Goal: Find specific page/section: Find specific page/section

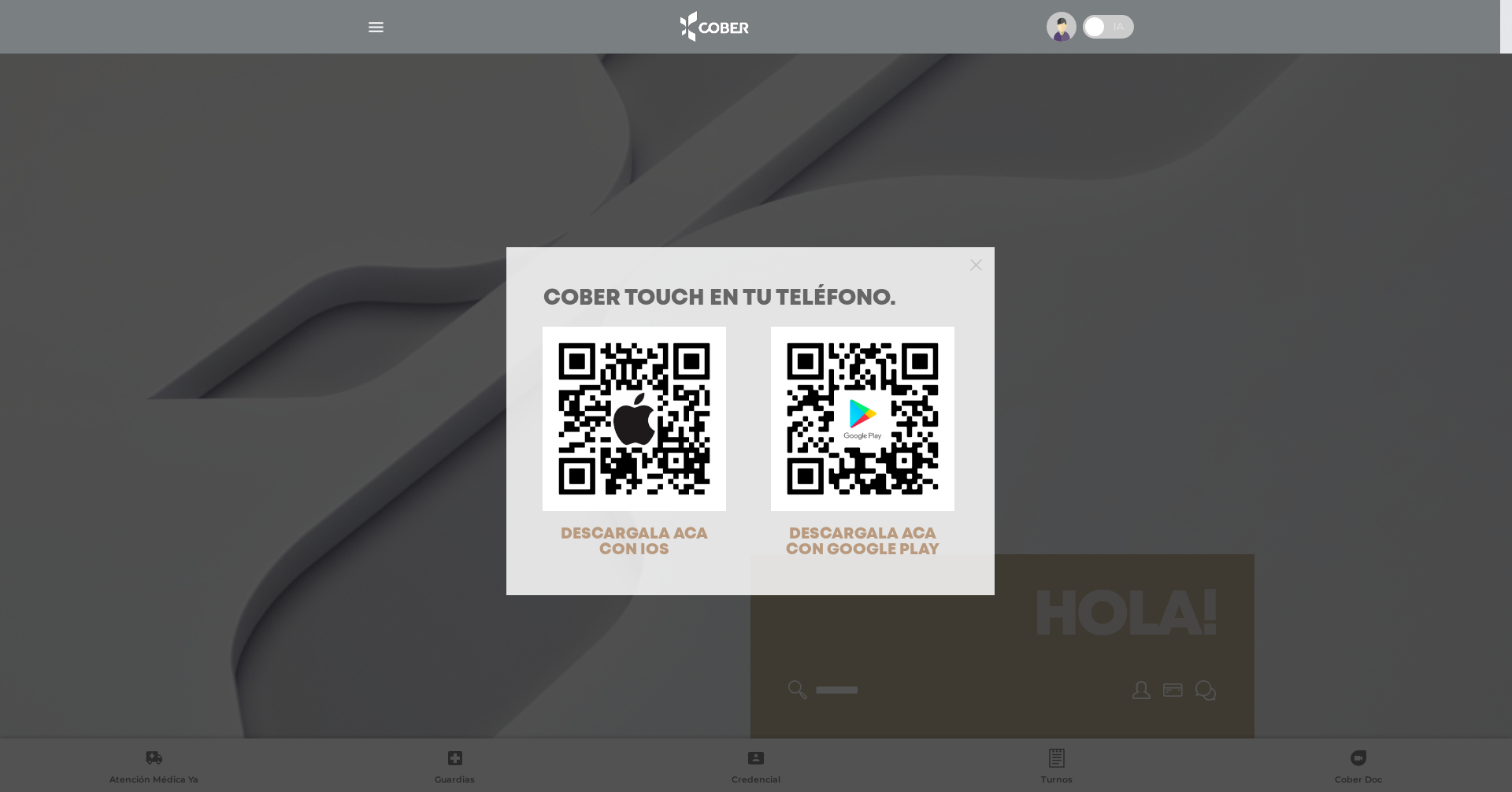
click at [1121, 292] on div "COBER TOUCH en tu teléfono. DESCARGALA ACA CON IOS DESCARGALA ACA CON GOOGLE PL…" at bounding box center [756, 396] width 1512 height 792
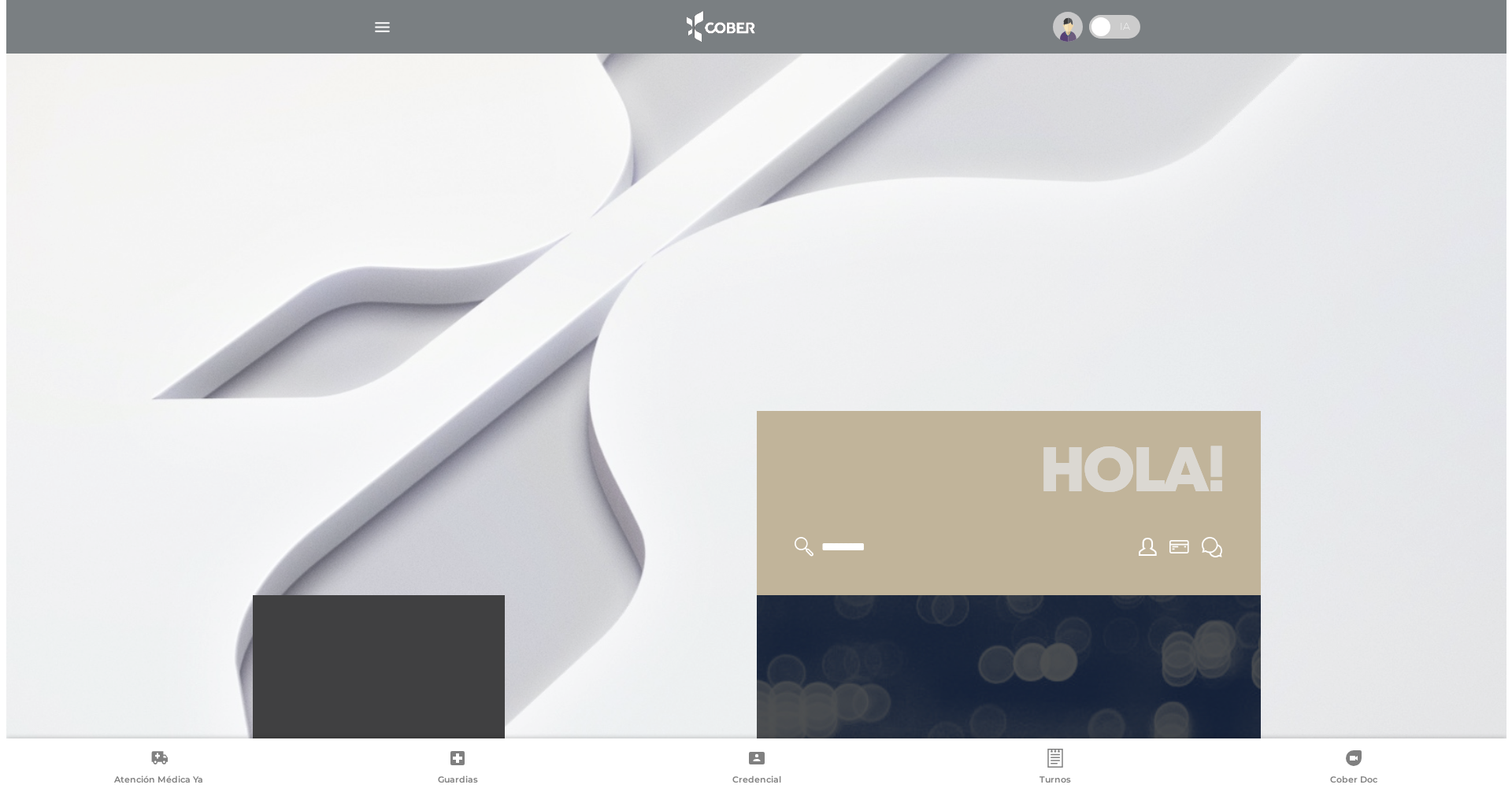
scroll to position [157, 0]
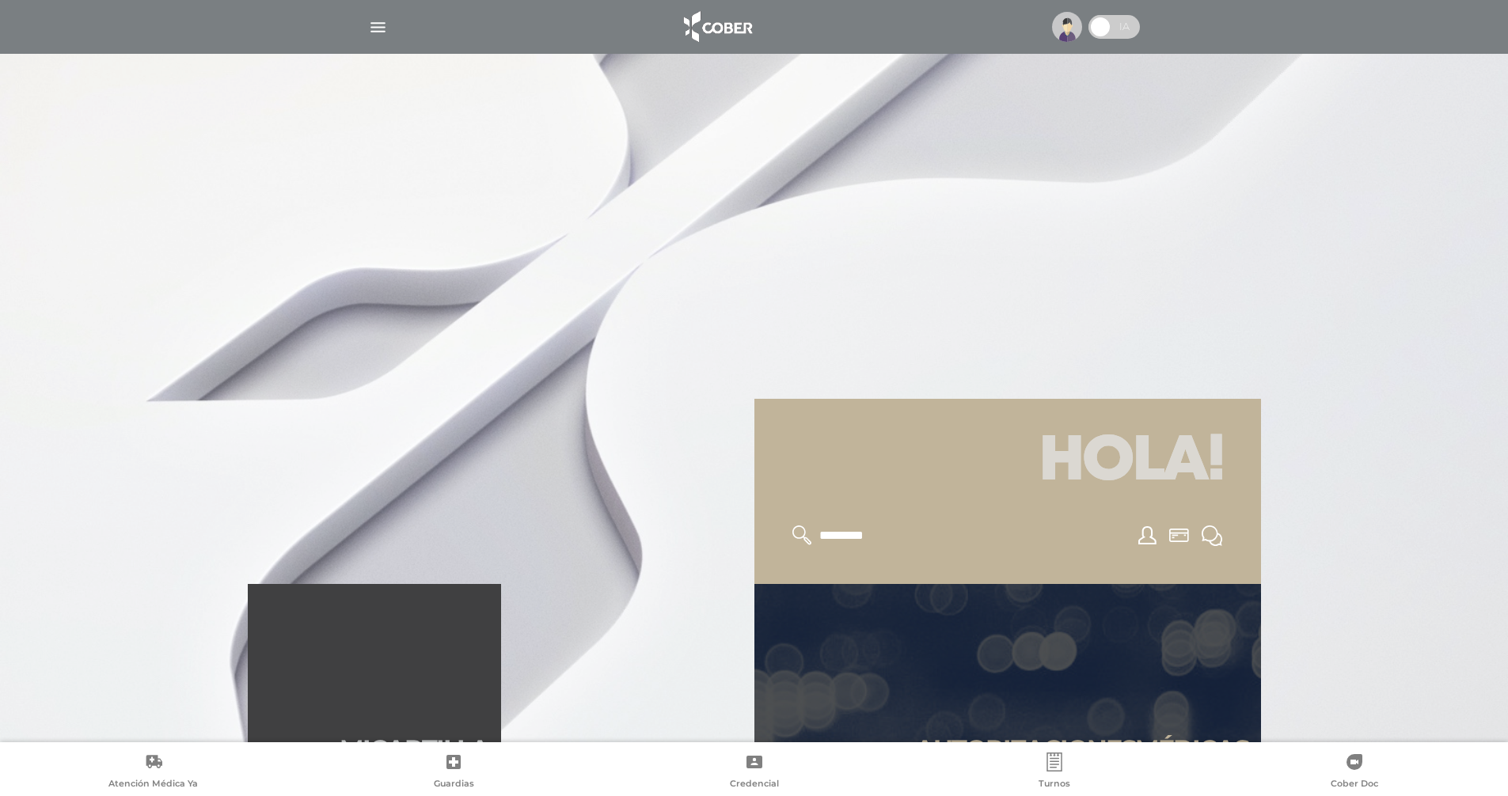
click at [378, 24] on img "button" at bounding box center [378, 27] width 20 height 20
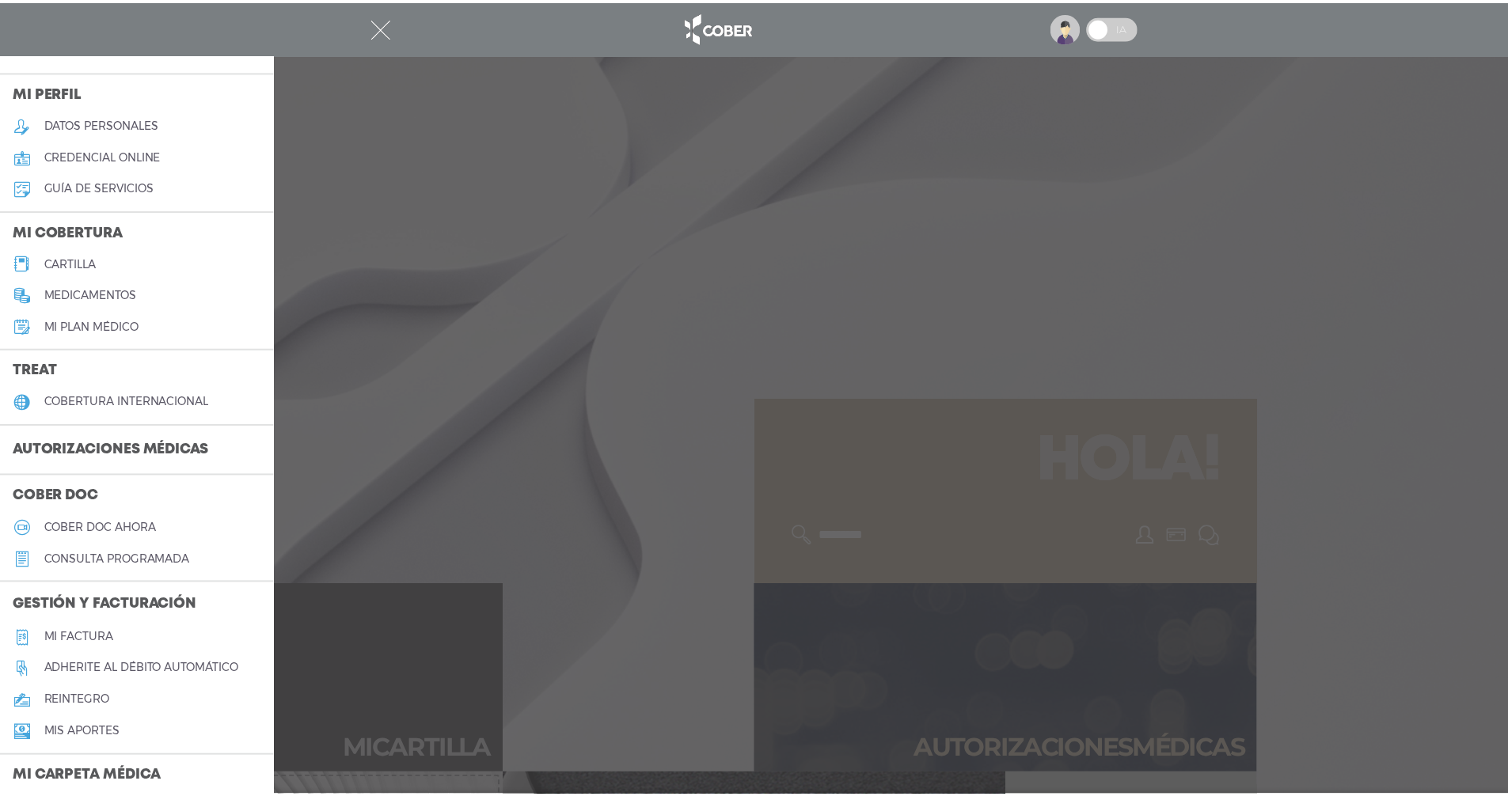
scroll to position [29, 0]
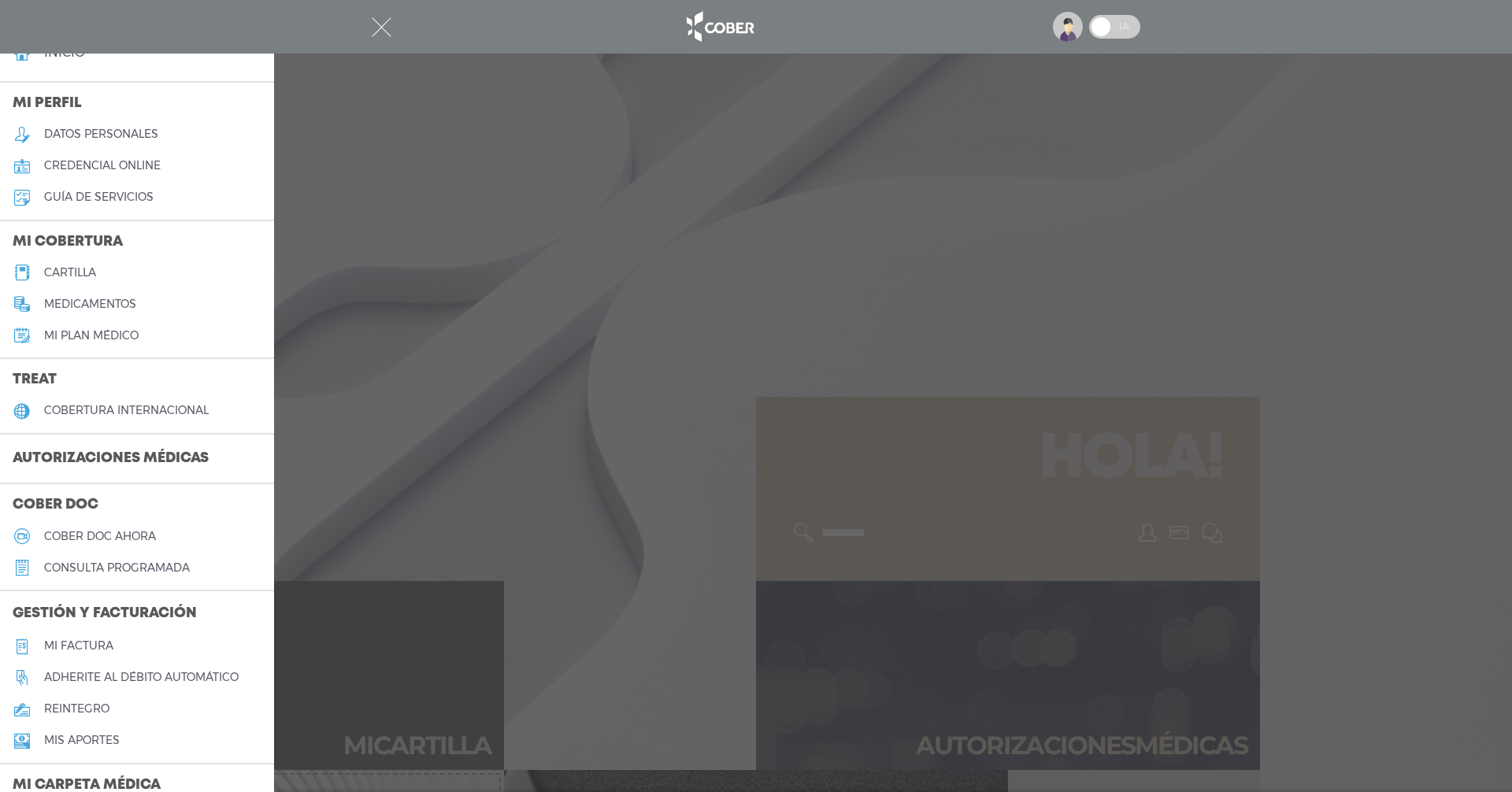
click at [119, 298] on h5 "medicamentos" at bounding box center [90, 303] width 93 height 13
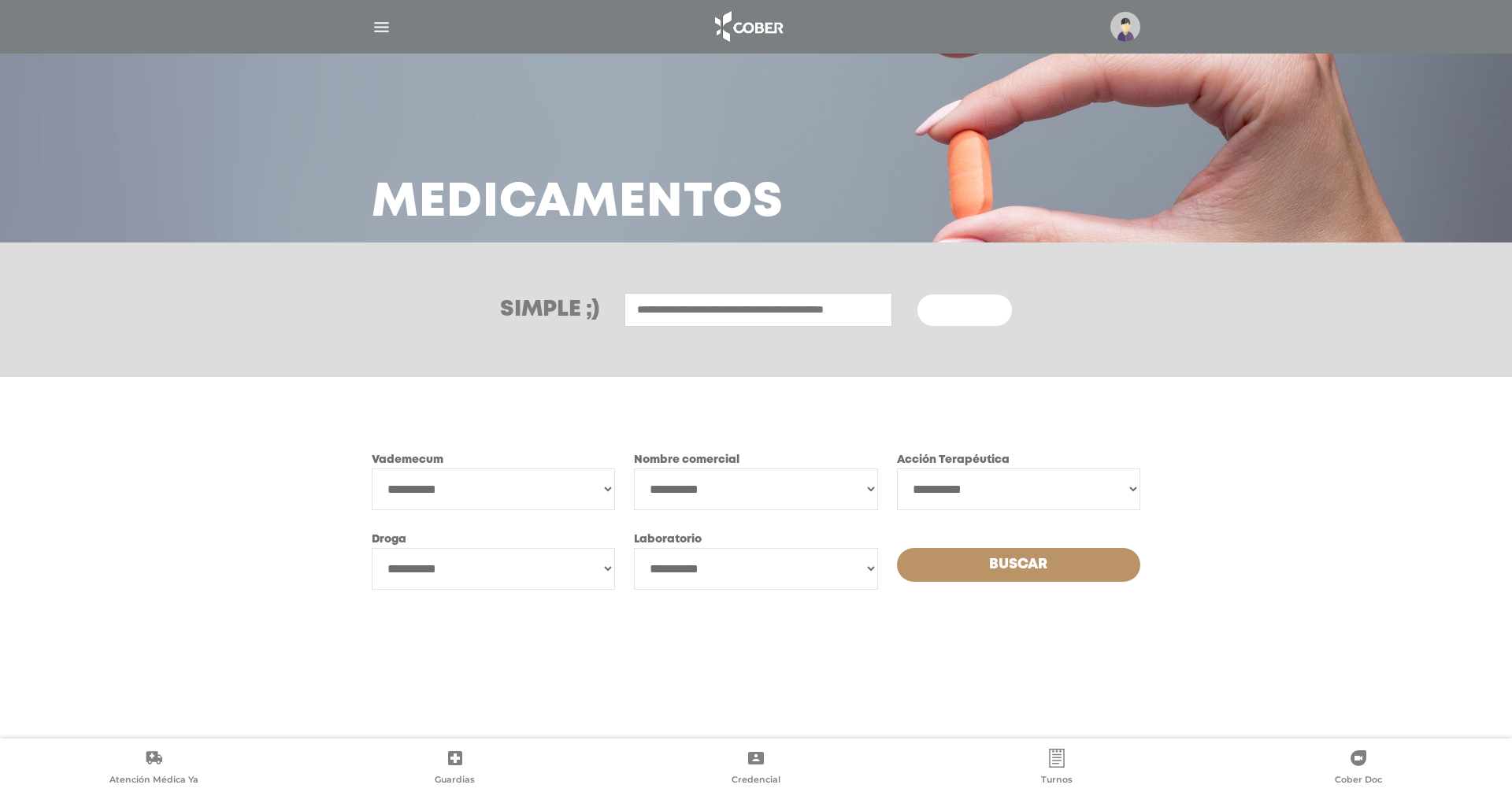
click at [384, 27] on img "button" at bounding box center [382, 27] width 20 height 20
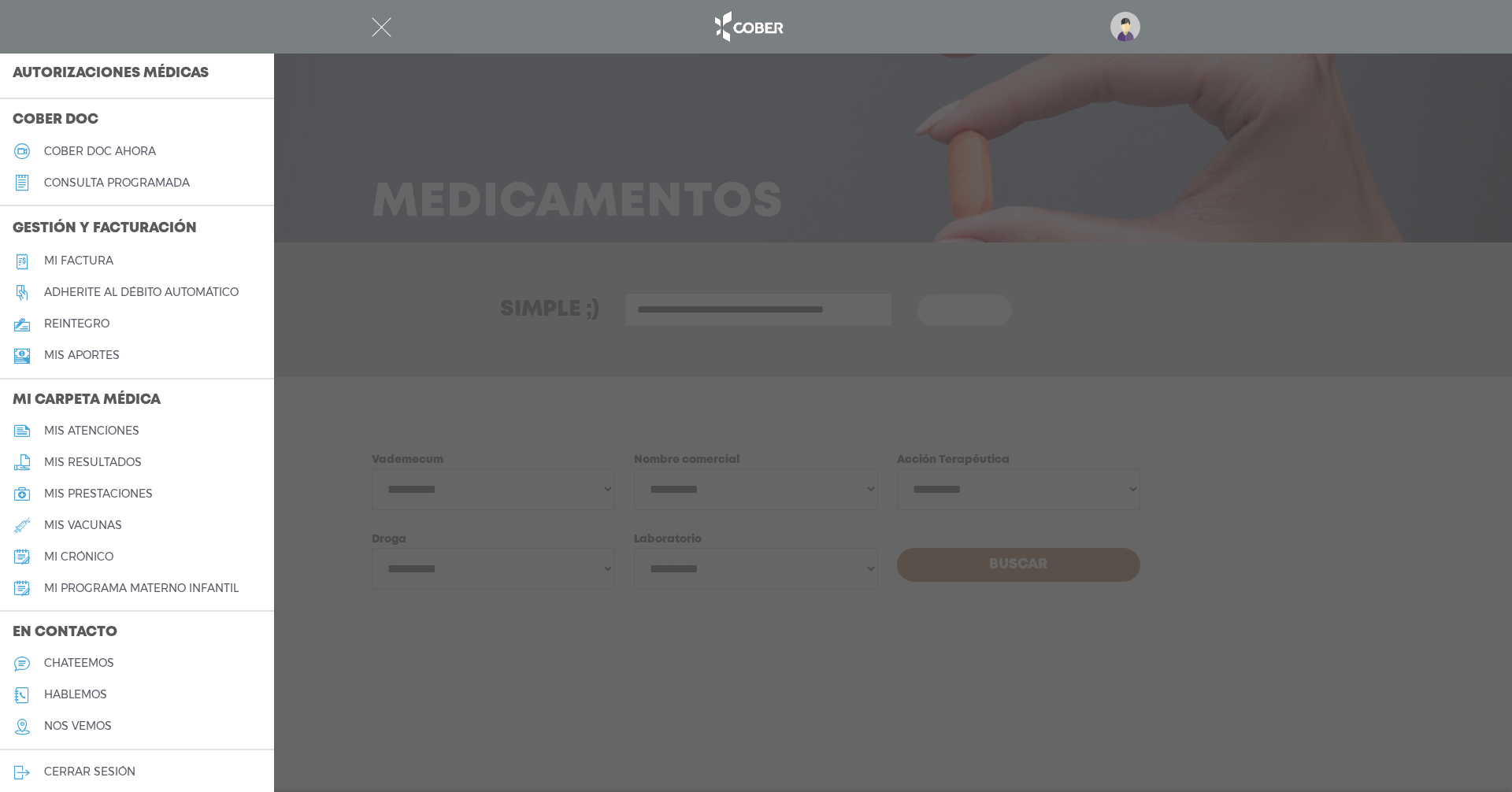
scroll to position [423, 0]
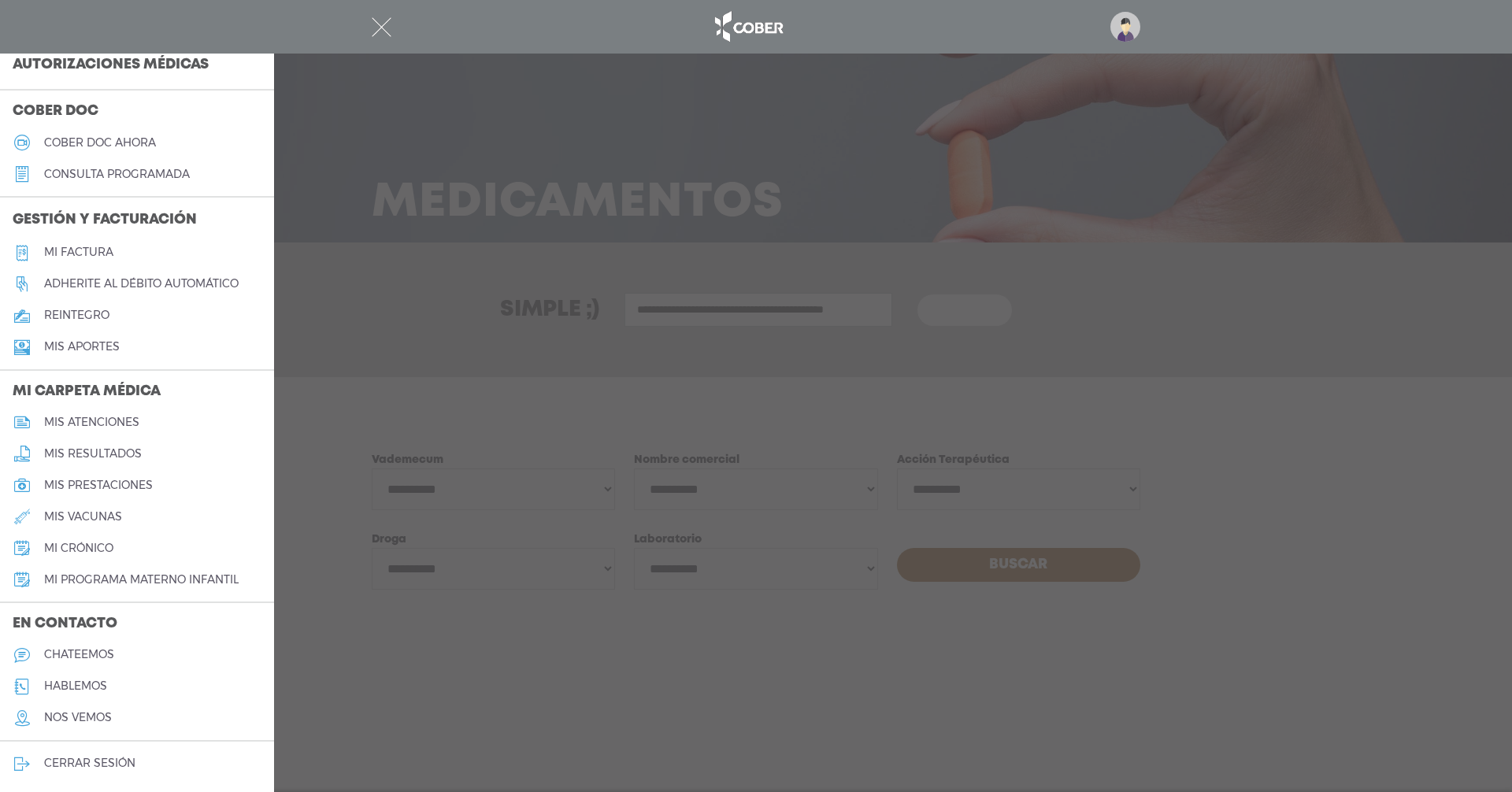
click at [665, 649] on div at bounding box center [756, 396] width 1512 height 792
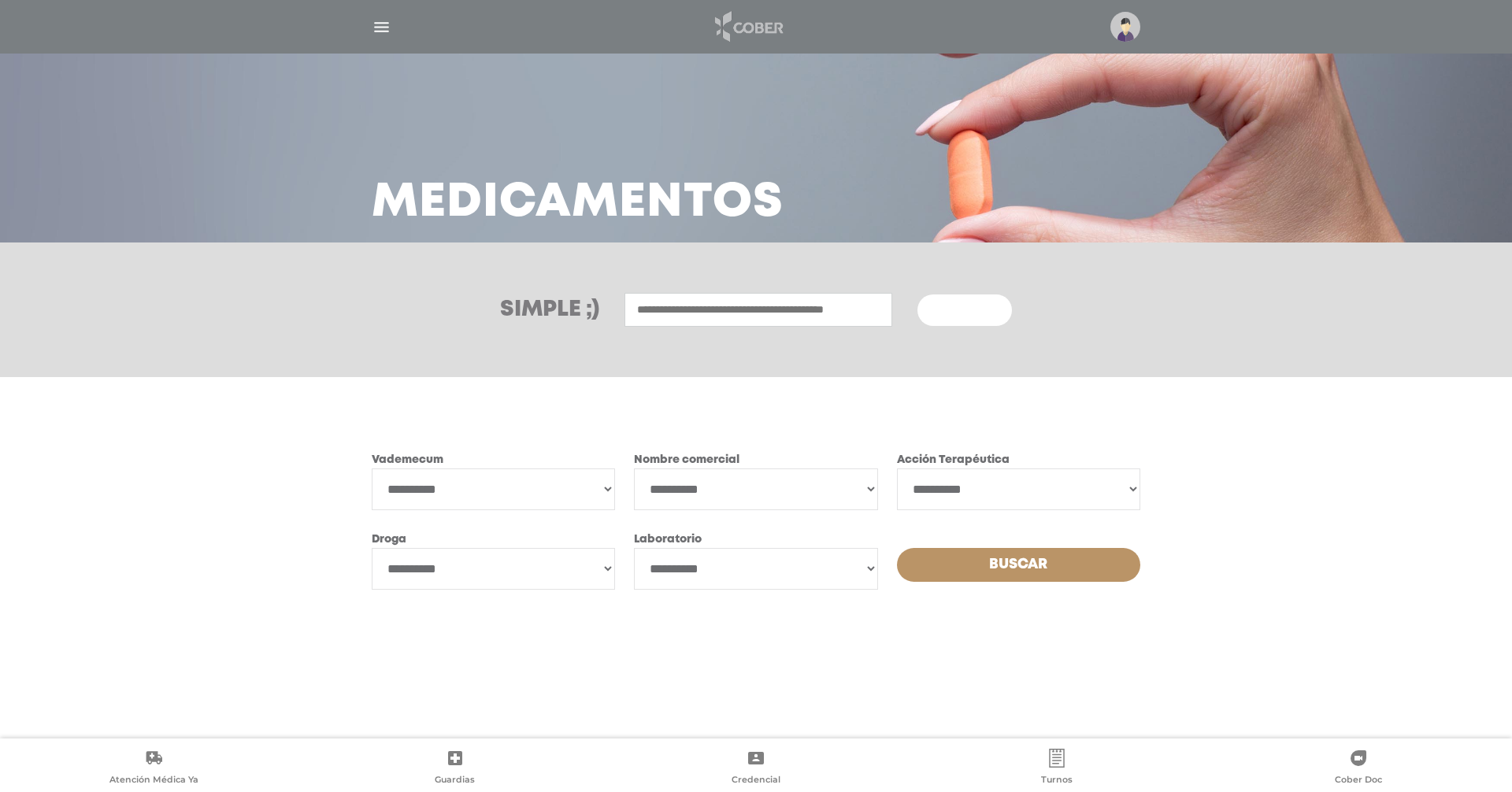
click at [742, 20] on img at bounding box center [747, 27] width 83 height 38
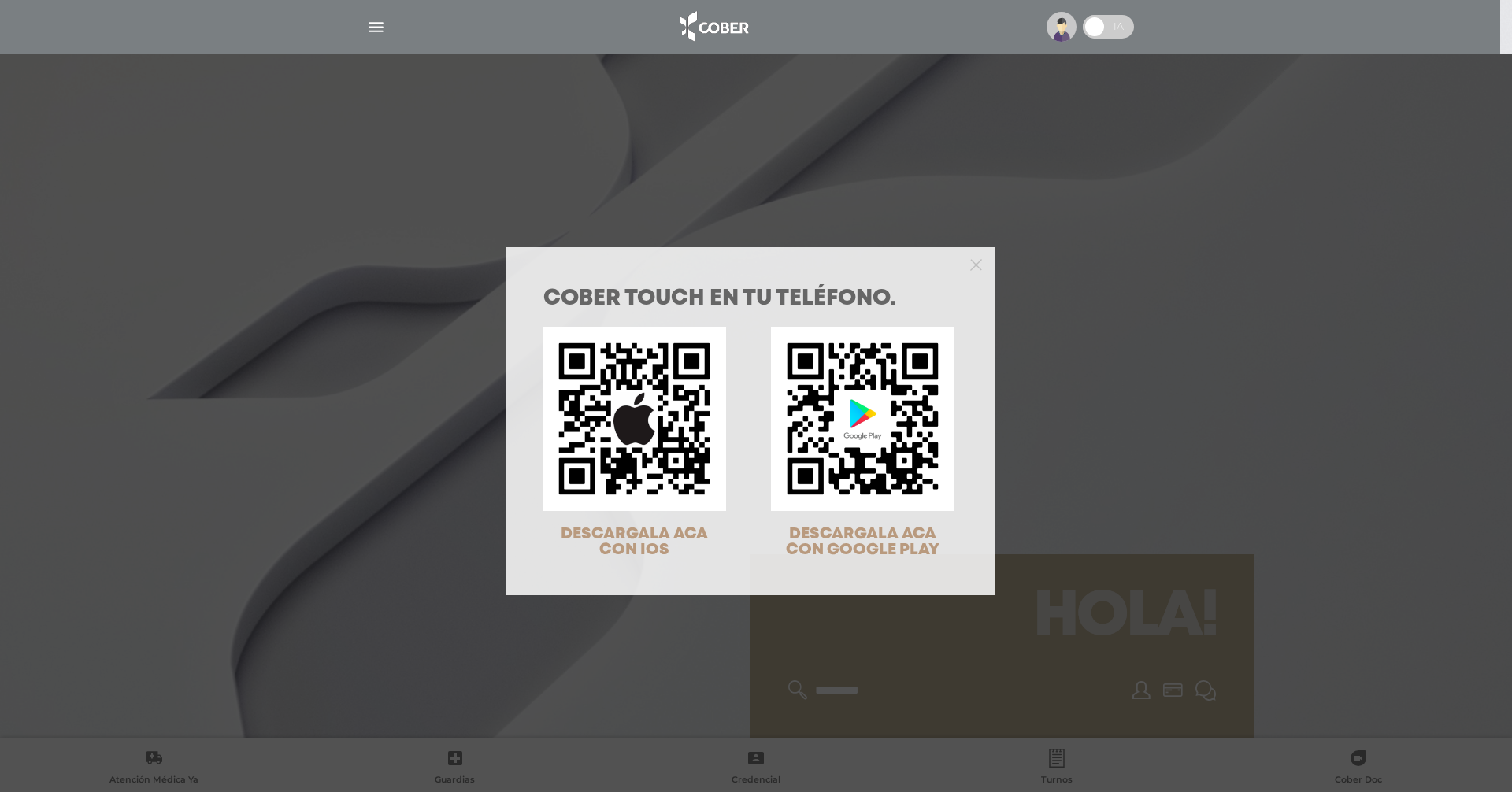
click at [1311, 486] on div "COBER TOUCH en tu teléfono. DESCARGALA ACA CON IOS DESCARGALA ACA CON GOOGLE PL…" at bounding box center [756, 396] width 1512 height 792
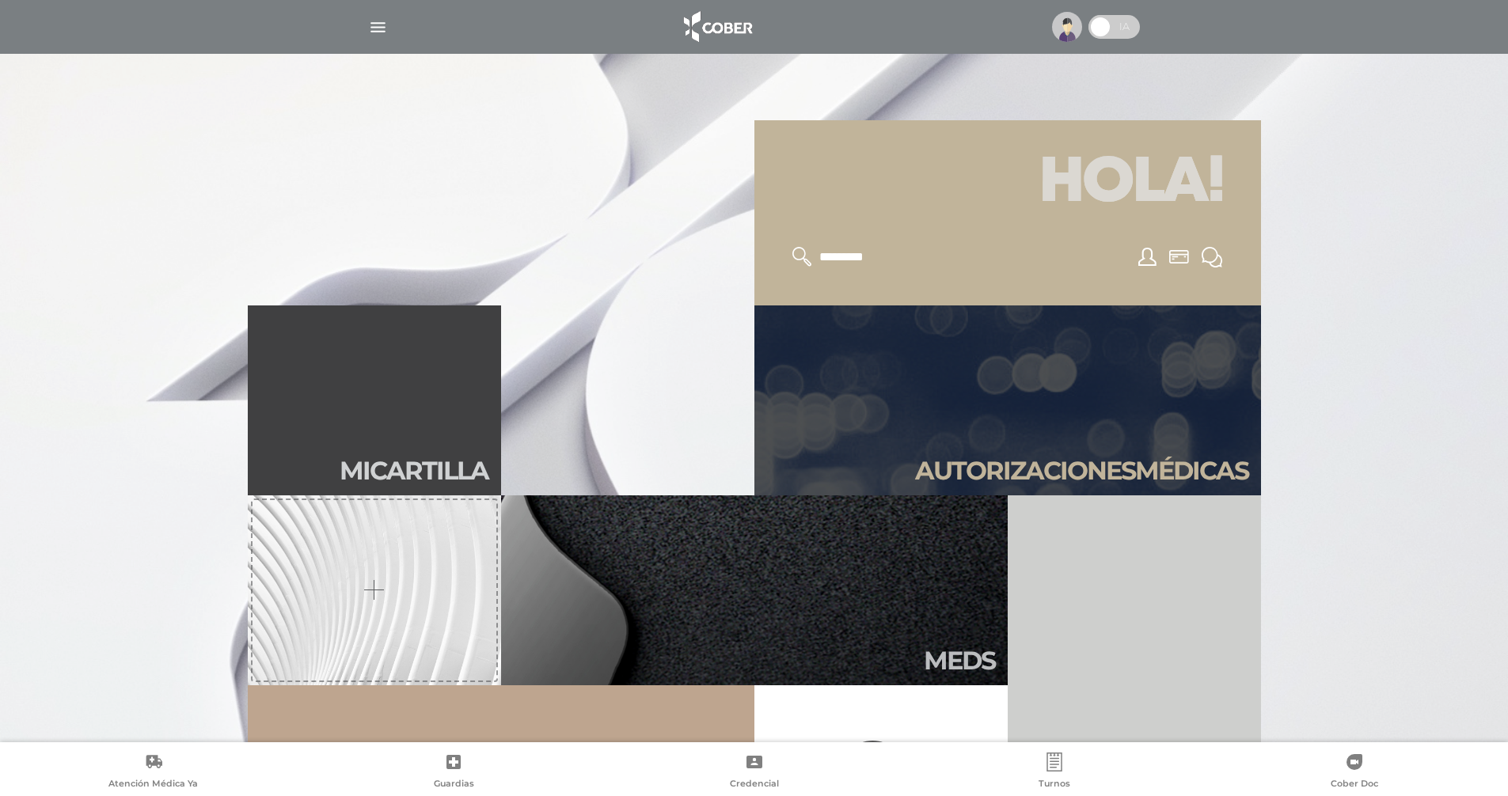
scroll to position [285, 0]
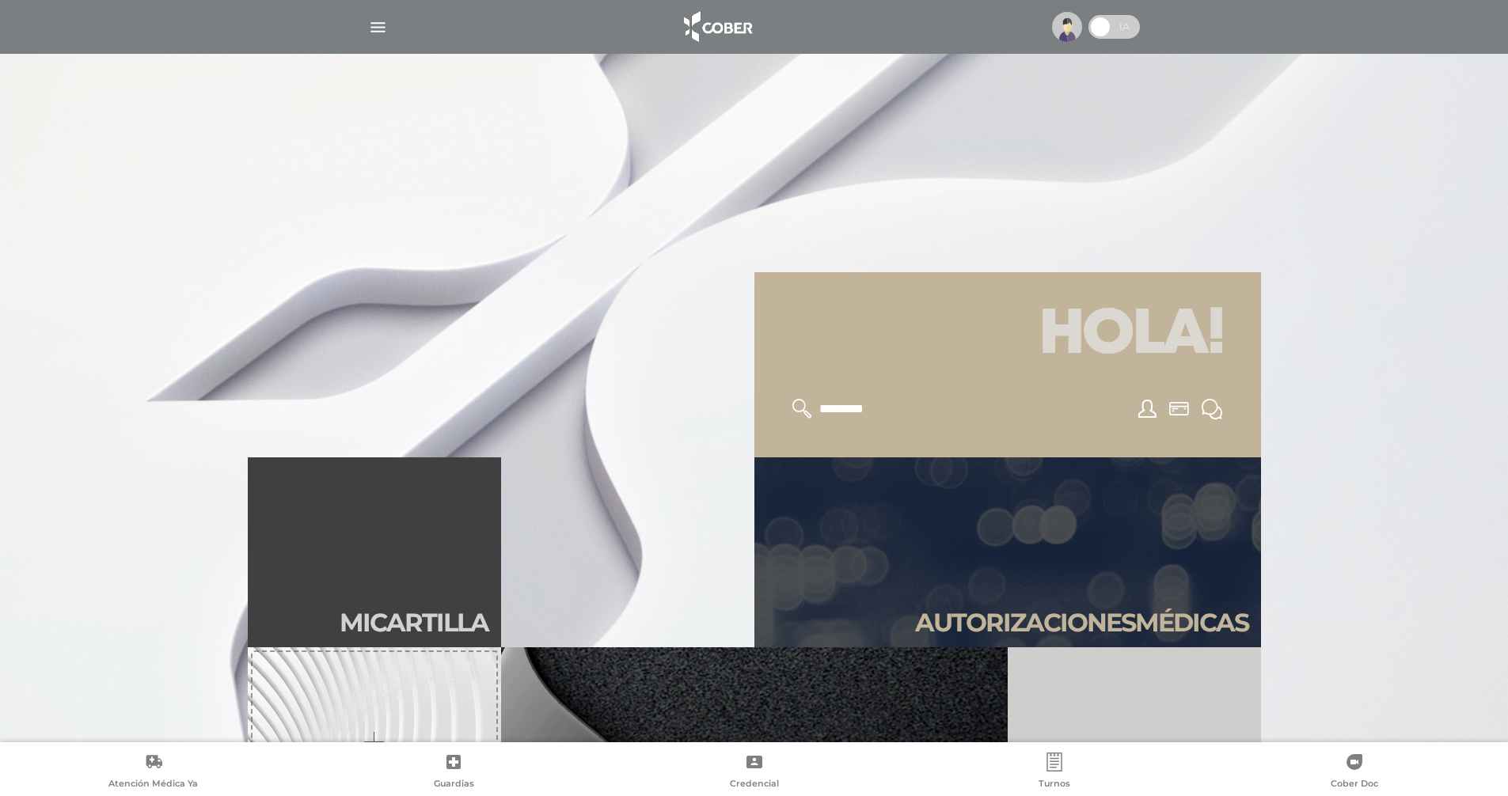
click at [684, 182] on div at bounding box center [754, 398] width 1508 height 796
click at [377, 30] on img "button" at bounding box center [378, 27] width 20 height 20
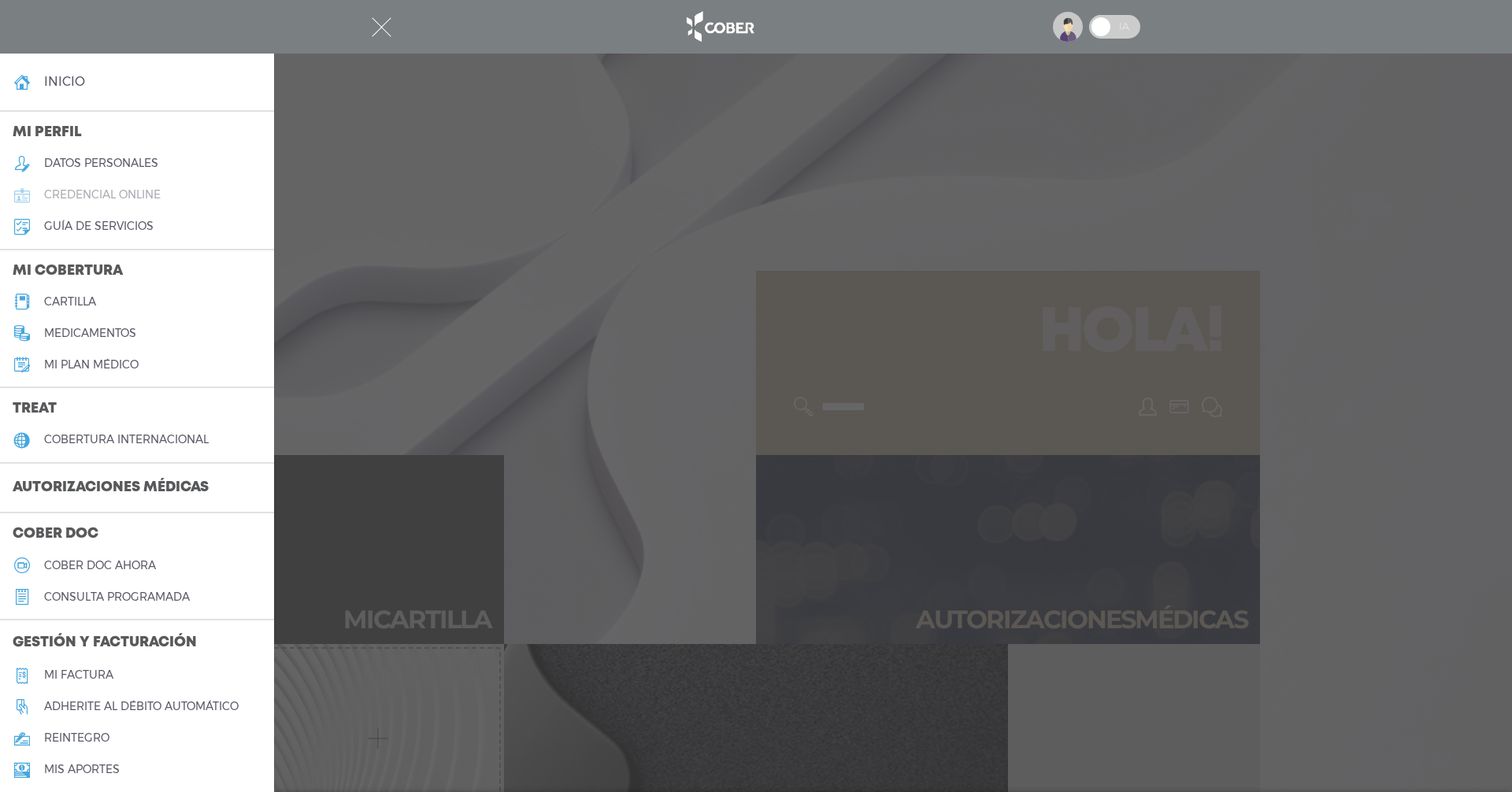
click at [139, 195] on h5 "credencial online" at bounding box center [101, 194] width 116 height 13
